Goal: Transaction & Acquisition: Book appointment/travel/reservation

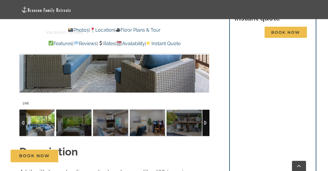
scroll to position [499, 0]
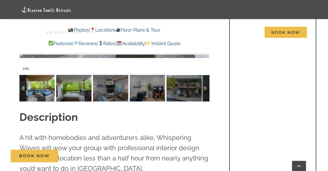
click at [84, 93] on img at bounding box center [73, 88] width 35 height 26
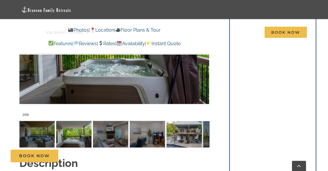
scroll to position [470, 0]
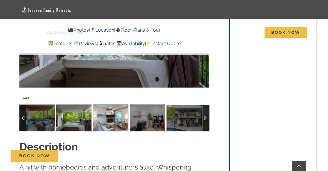
click at [110, 118] on img at bounding box center [110, 118] width 35 height 26
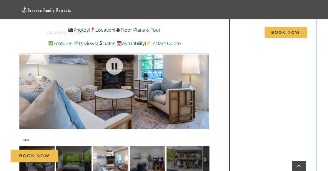
scroll to position [411, 0]
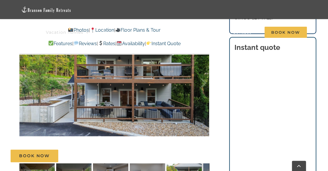
scroll to position [441, 0]
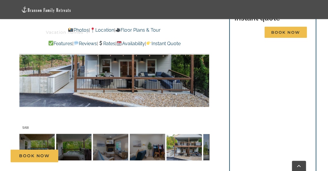
click at [206, 151] on div "Book Now" at bounding box center [168, 156] width 315 height 13
click at [206, 147] on div at bounding box center [205, 147] width 7 height 26
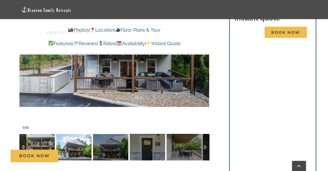
click at [71, 143] on img at bounding box center [73, 147] width 35 height 26
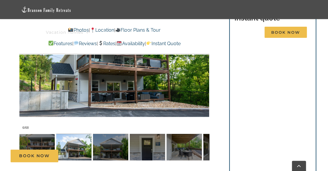
click at [109, 153] on div "Book Now" at bounding box center [168, 156] width 315 height 13
click at [72, 149] on img at bounding box center [73, 147] width 35 height 26
click at [113, 152] on div "Book Now" at bounding box center [168, 156] width 315 height 13
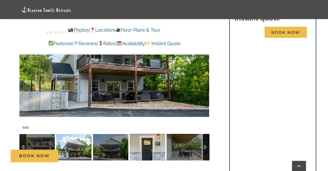
click at [143, 149] on img at bounding box center [147, 147] width 35 height 26
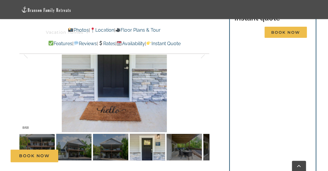
click at [190, 153] on div "Book Now" at bounding box center [168, 156] width 315 height 13
click at [182, 151] on div "Book Now" at bounding box center [168, 156] width 315 height 13
drag, startPoint x: 179, startPoint y: 152, endPoint x: 184, endPoint y: 151, distance: 4.8
click at [180, 152] on div "Book Now" at bounding box center [168, 156] width 315 height 13
click at [208, 150] on div "Book Now" at bounding box center [168, 156] width 315 height 13
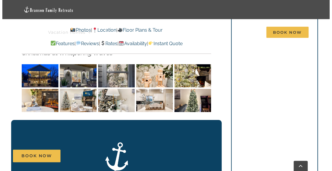
scroll to position [852, 0]
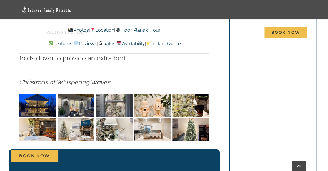
click at [45, 99] on img "Whispering Waves Christmas at Lake Taneycomo Branson Missouri-1353" at bounding box center [37, 105] width 37 height 23
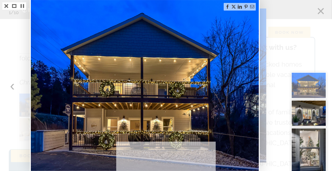
click at [249, 92] on img at bounding box center [145, 85] width 228 height 171
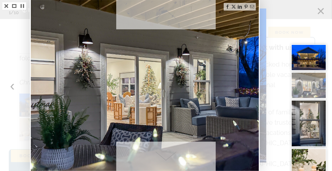
click at [251, 96] on img at bounding box center [145, 85] width 228 height 171
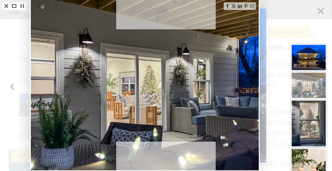
click at [256, 91] on img at bounding box center [145, 84] width 228 height 171
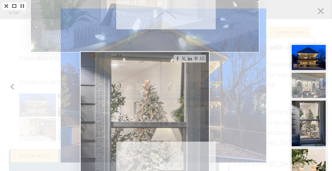
click at [254, 95] on div at bounding box center [166, 85] width 332 height 171
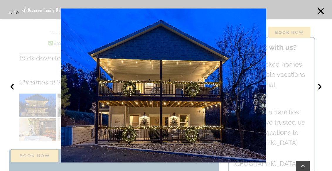
click at [261, 85] on img at bounding box center [164, 86] width 206 height 154
click at [321, 87] on button "›" at bounding box center [320, 85] width 13 height 13
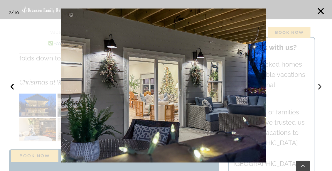
click at [321, 88] on button "›" at bounding box center [320, 85] width 13 height 13
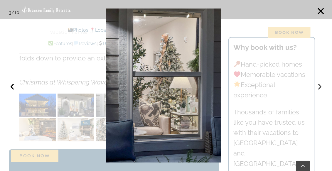
click at [321, 88] on button "›" at bounding box center [320, 85] width 13 height 13
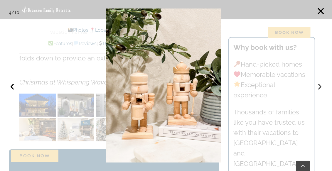
click at [321, 88] on button "›" at bounding box center [320, 85] width 13 height 13
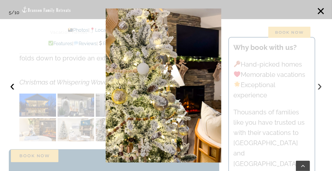
click at [321, 88] on button "›" at bounding box center [320, 85] width 13 height 13
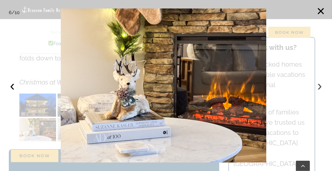
click at [321, 88] on button "›" at bounding box center [320, 85] width 13 height 13
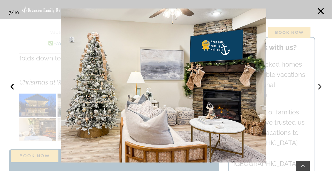
click at [321, 88] on button "›" at bounding box center [320, 85] width 13 height 13
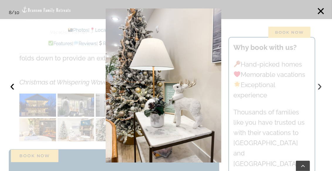
click at [321, 88] on button "›" at bounding box center [320, 85] width 13 height 13
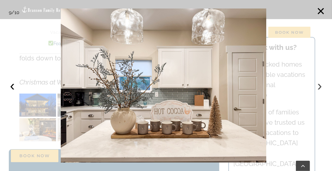
click at [322, 89] on button "›" at bounding box center [320, 85] width 13 height 13
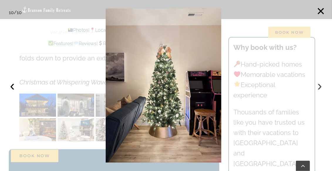
click at [318, 90] on button "›" at bounding box center [320, 85] width 13 height 13
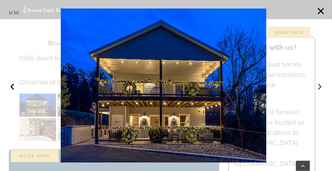
click at [320, 88] on button "›" at bounding box center [320, 85] width 13 height 13
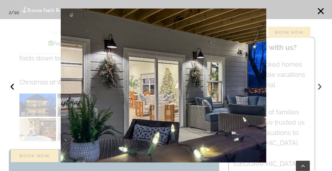
click at [320, 88] on button "›" at bounding box center [320, 85] width 13 height 13
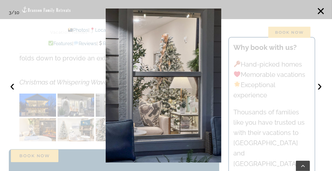
drag, startPoint x: 323, startPoint y: 97, endPoint x: 321, endPoint y: 94, distance: 3.4
click at [323, 99] on div at bounding box center [166, 85] width 332 height 171
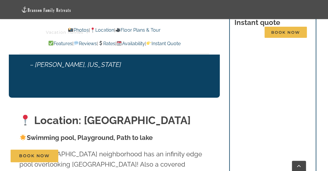
scroll to position [1028, 0]
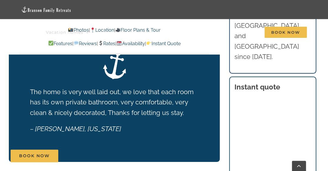
scroll to position [999, 0]
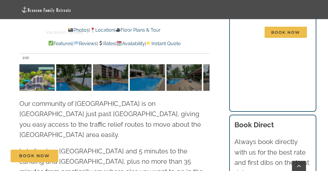
scroll to position [1381, 0]
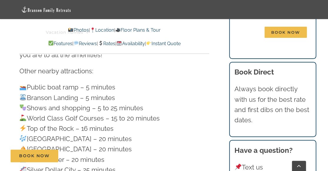
scroll to position [1557, 0]
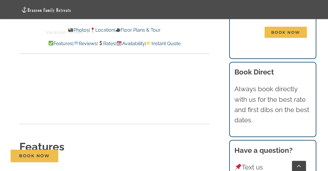
scroll to position [1939, 0]
